Goal: Transaction & Acquisition: Download file/media

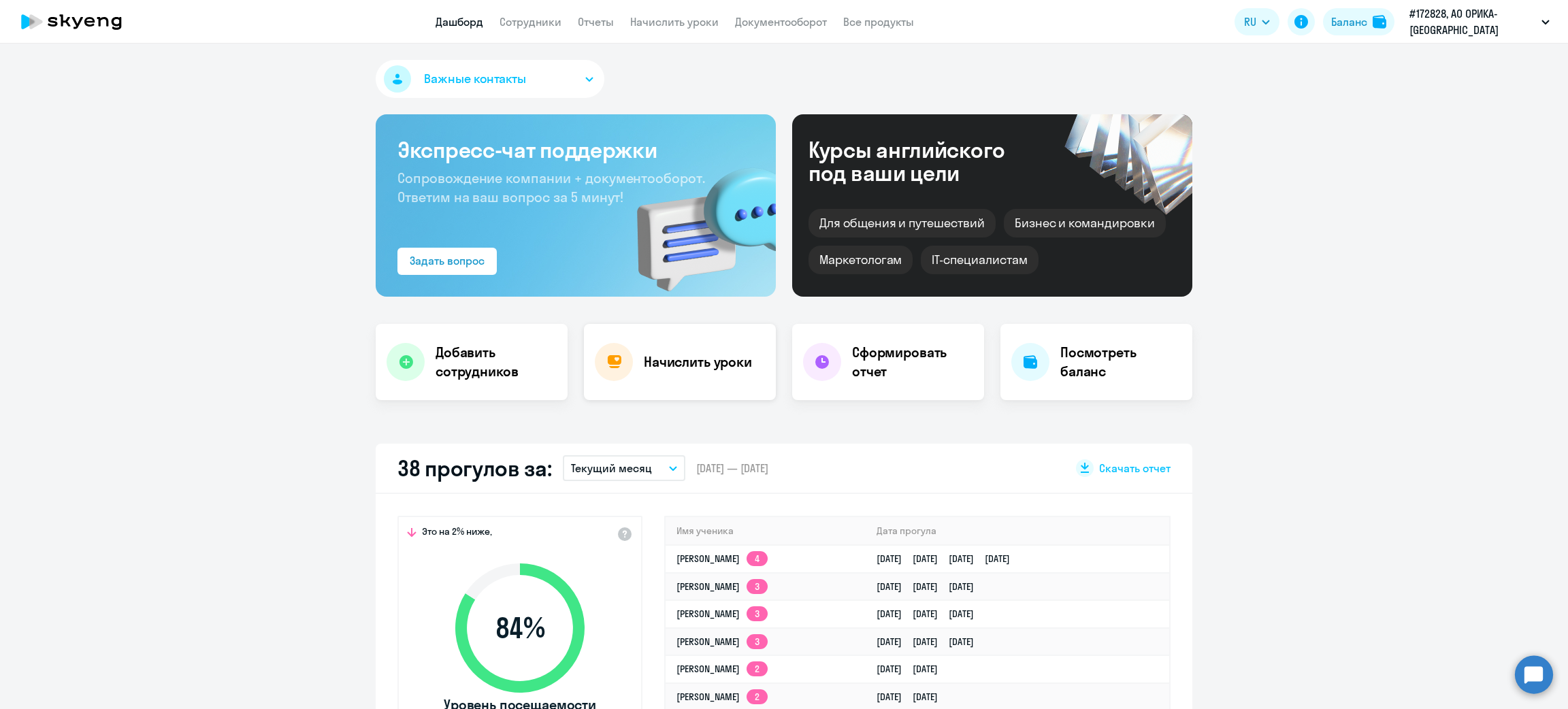
select select "30"
click at [766, 30] on app-header "Дашборд Сотрудники Отчеты Начислить уроки Документооборот Все продукты Дашборд …" at bounding box center [784, 22] width 1568 height 43
click at [771, 19] on link "Документооборот" at bounding box center [780, 22] width 92 height 13
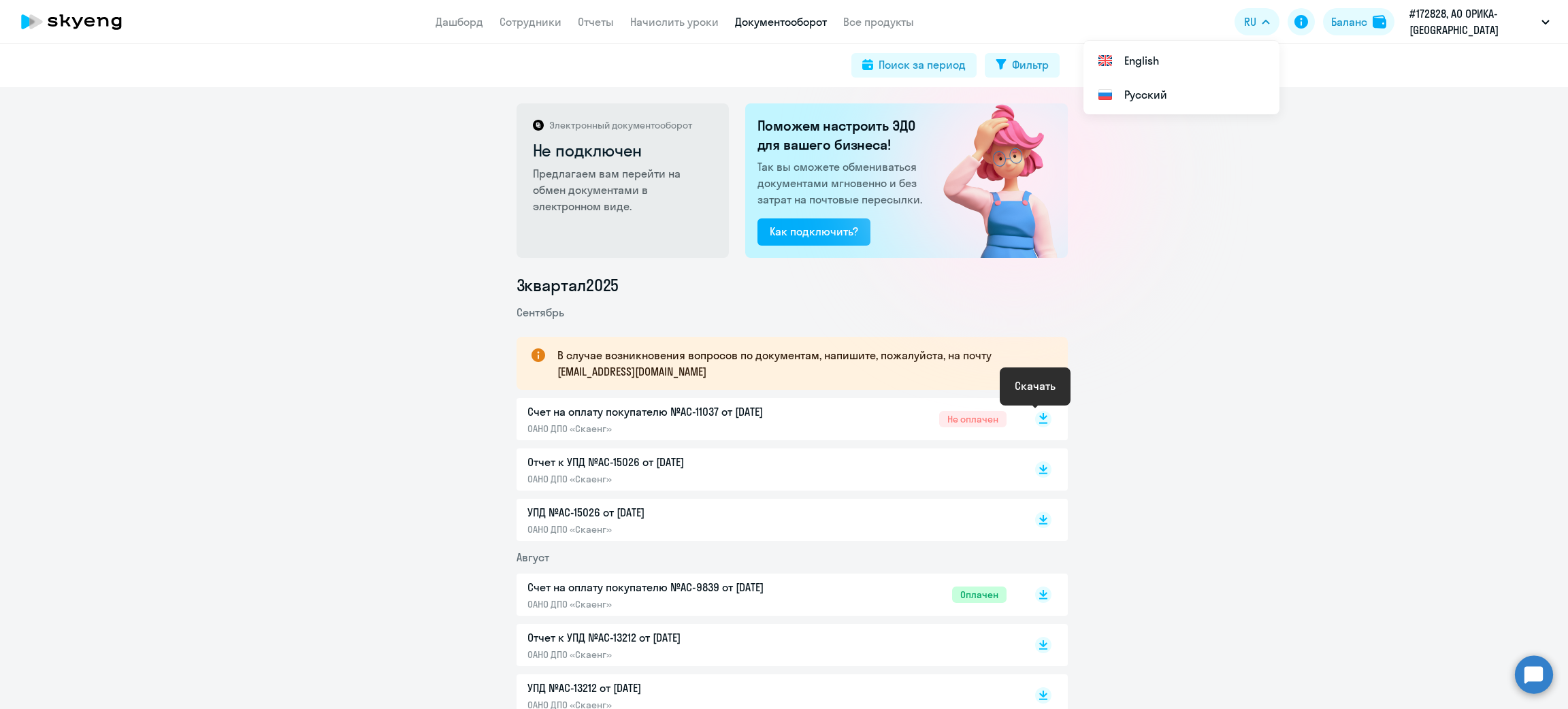
click at [1038, 422] on rect at bounding box center [1043, 419] width 16 height 16
click at [1035, 467] on rect at bounding box center [1043, 469] width 16 height 16
click at [1039, 517] on icon at bounding box center [1043, 517] width 8 height 7
